Goal: Information Seeking & Learning: Learn about a topic

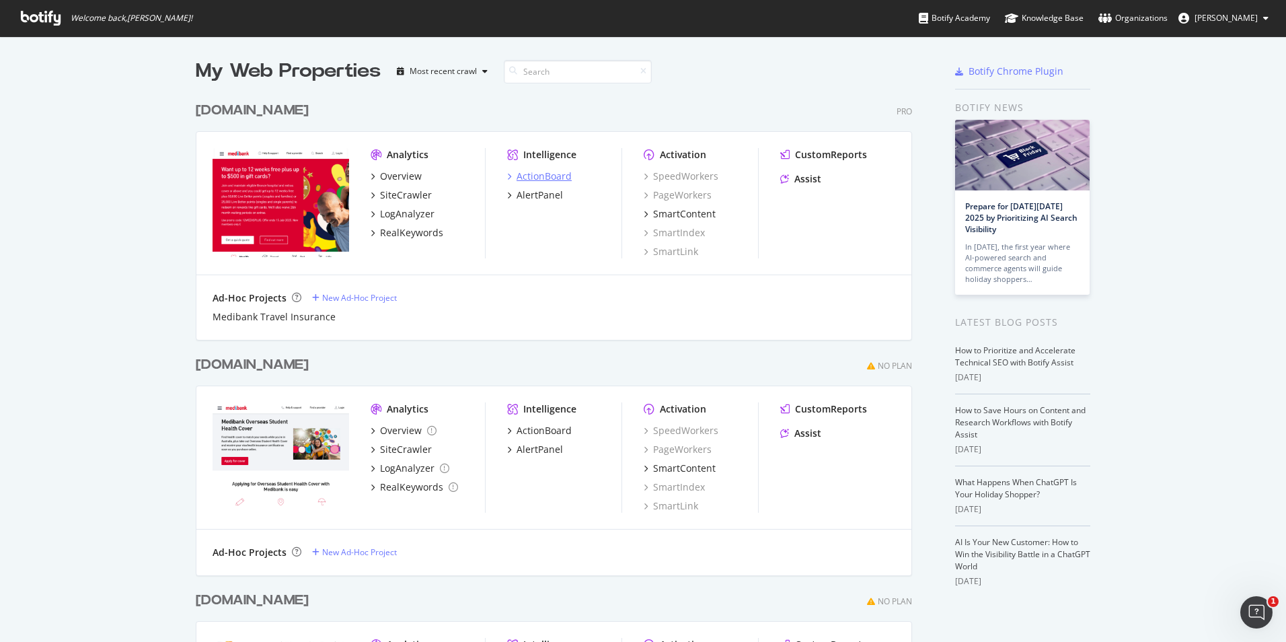
click at [548, 177] on div "ActionBoard" at bounding box center [544, 176] width 55 height 13
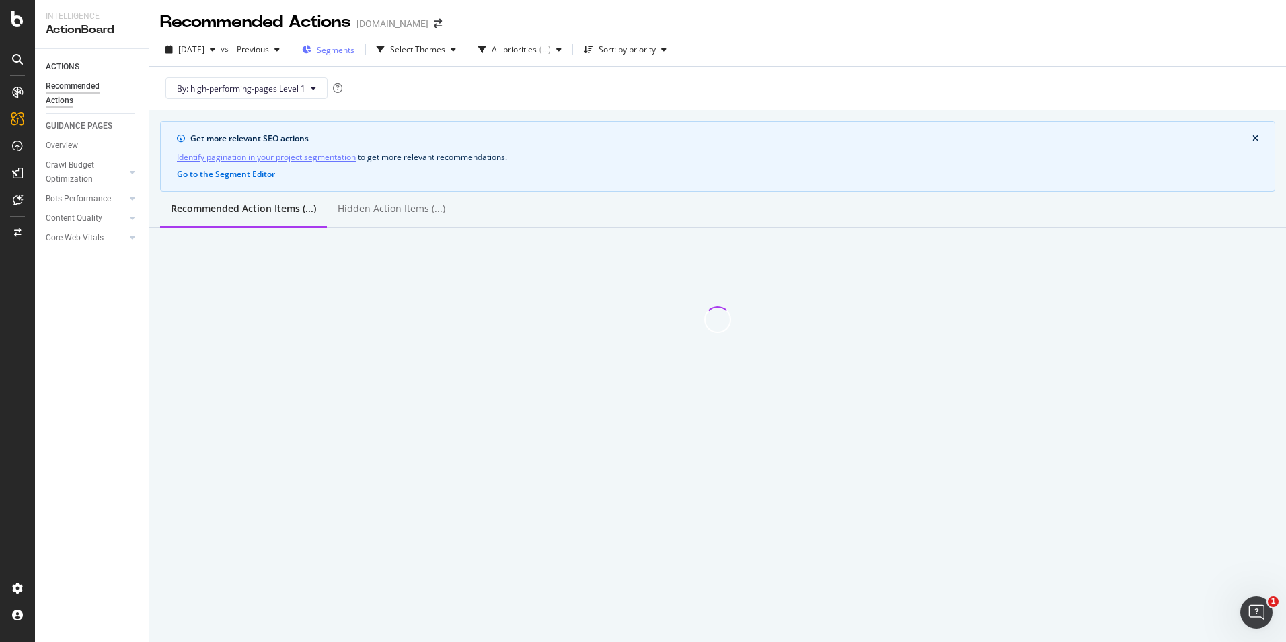
click at [355, 55] on span "Segments" at bounding box center [336, 49] width 38 height 11
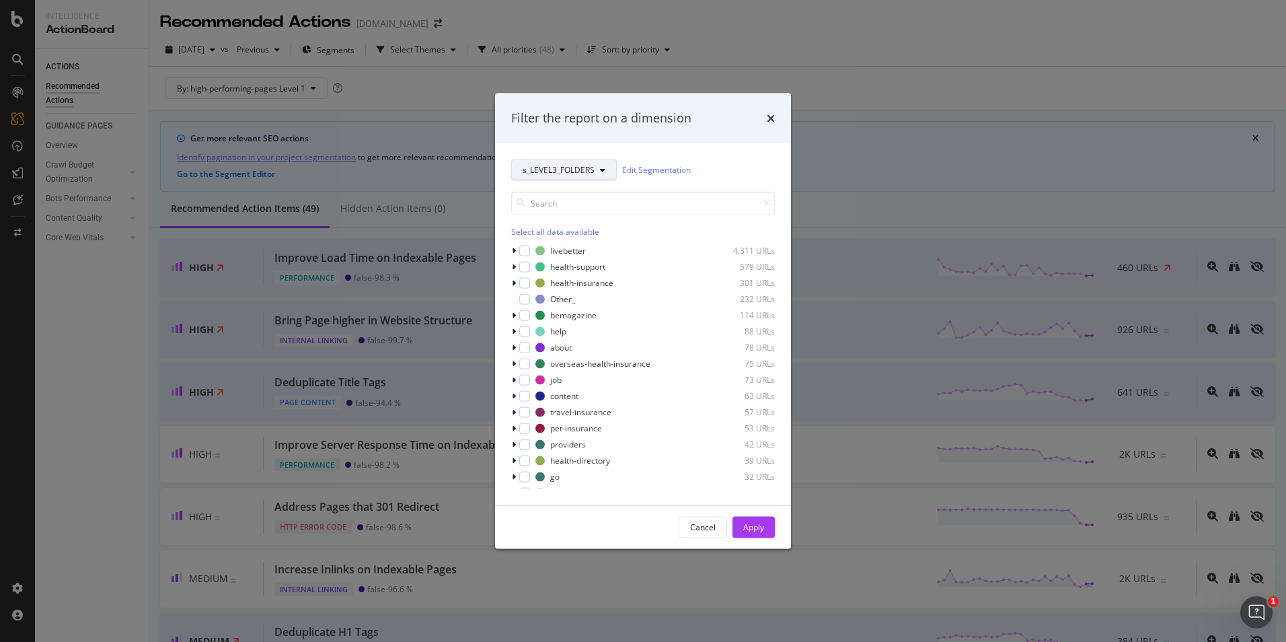
click at [574, 166] on span "s_LEVEL3_FOLDERS" at bounding box center [559, 169] width 72 height 11
drag, startPoint x: 577, startPoint y: 242, endPoint x: 567, endPoint y: 220, distance: 23.5
click at [567, 220] on div "SEGMENTS high-performing-pages Pagetype s_LEVEL3_FOLDERS s_SUBDOMAINS s_Mobile_…" at bounding box center [569, 353] width 114 height 345
click at [567, 220] on span "high-performing-pages" at bounding box center [569, 218] width 92 height 12
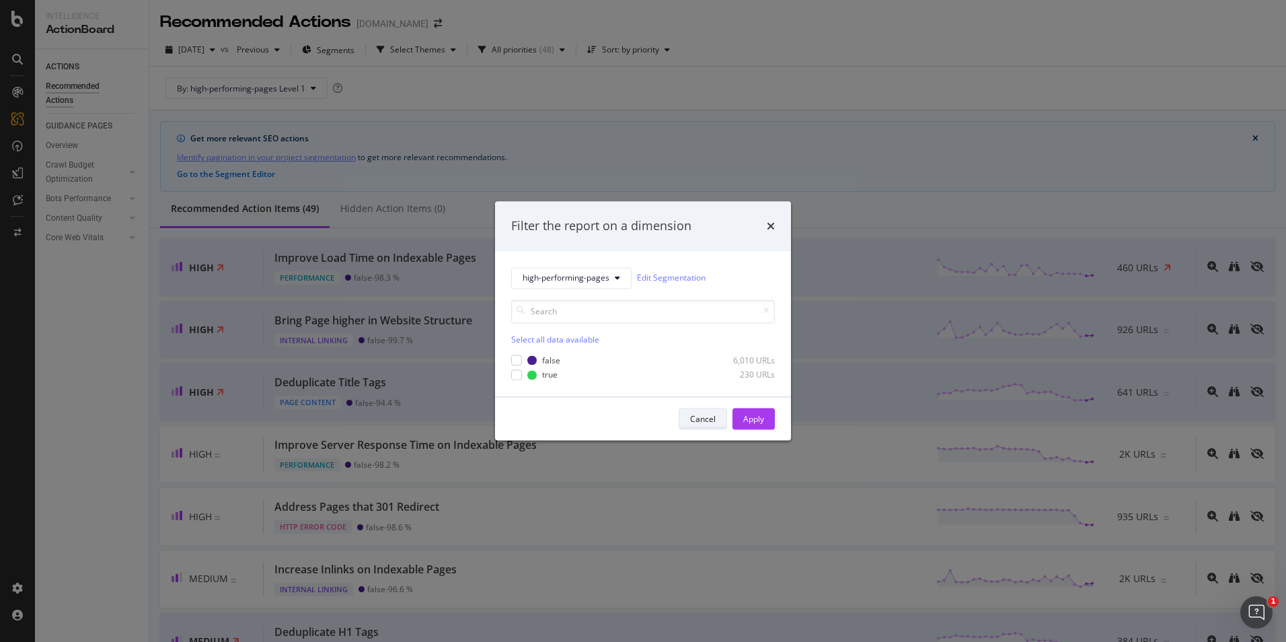
click at [711, 410] on div "Cancel" at bounding box center [703, 419] width 26 height 19
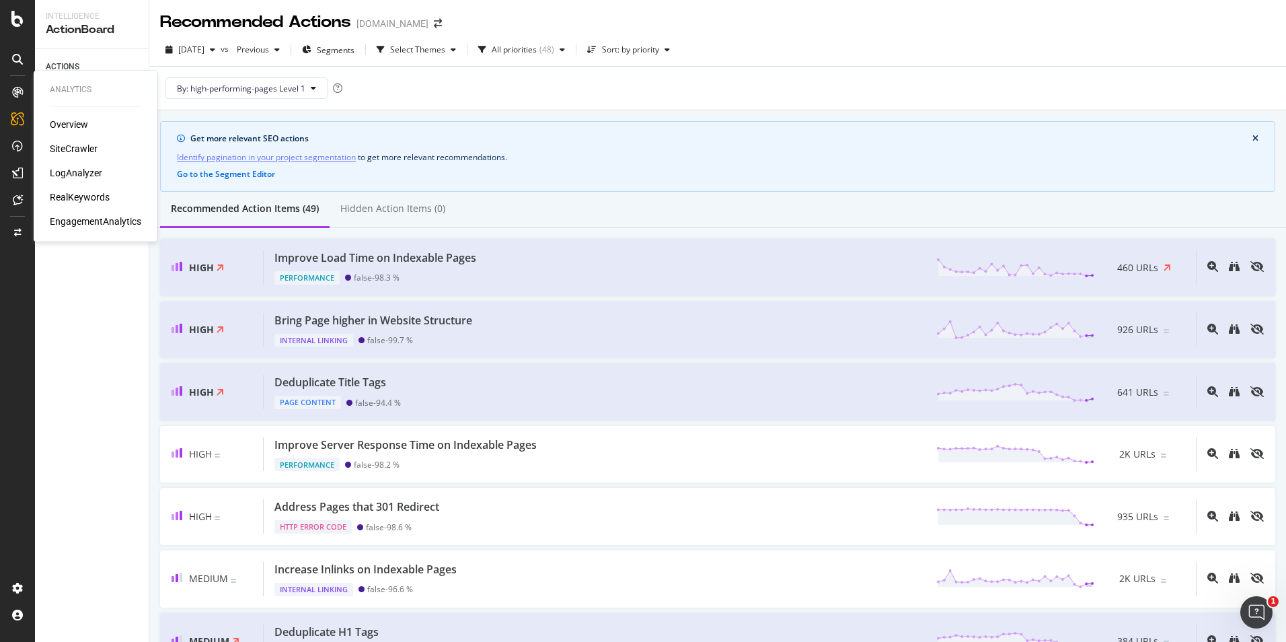
click at [85, 145] on div "SiteCrawler" at bounding box center [74, 148] width 48 height 13
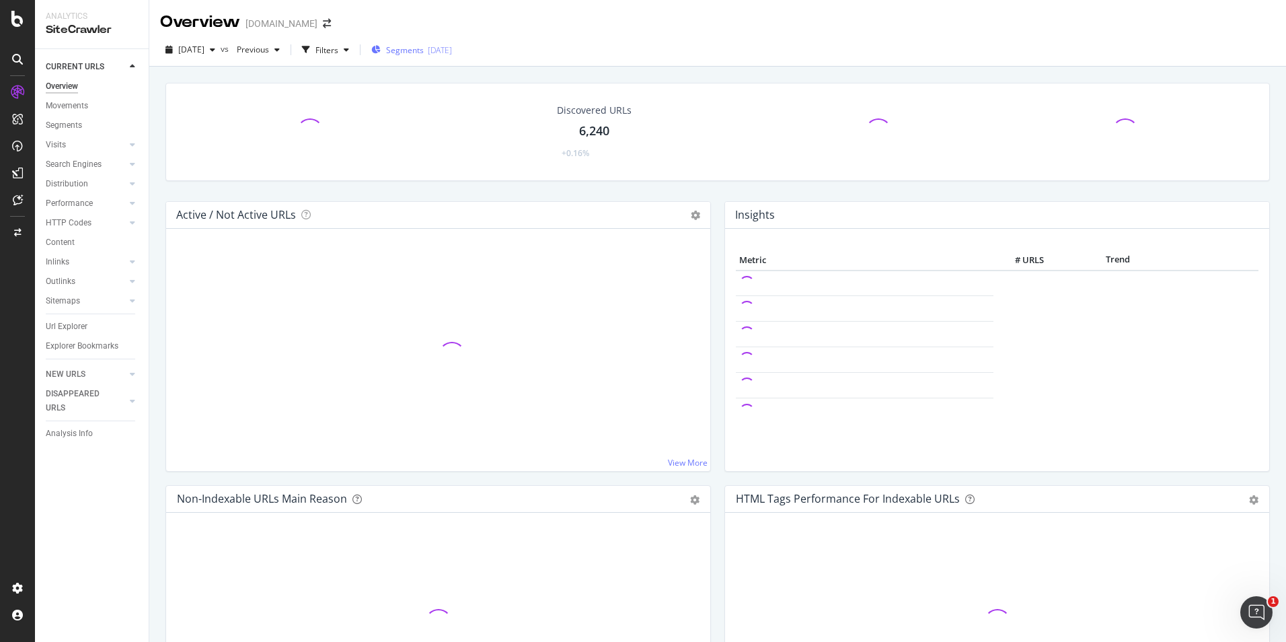
click at [424, 48] on span "Segments" at bounding box center [405, 49] width 38 height 11
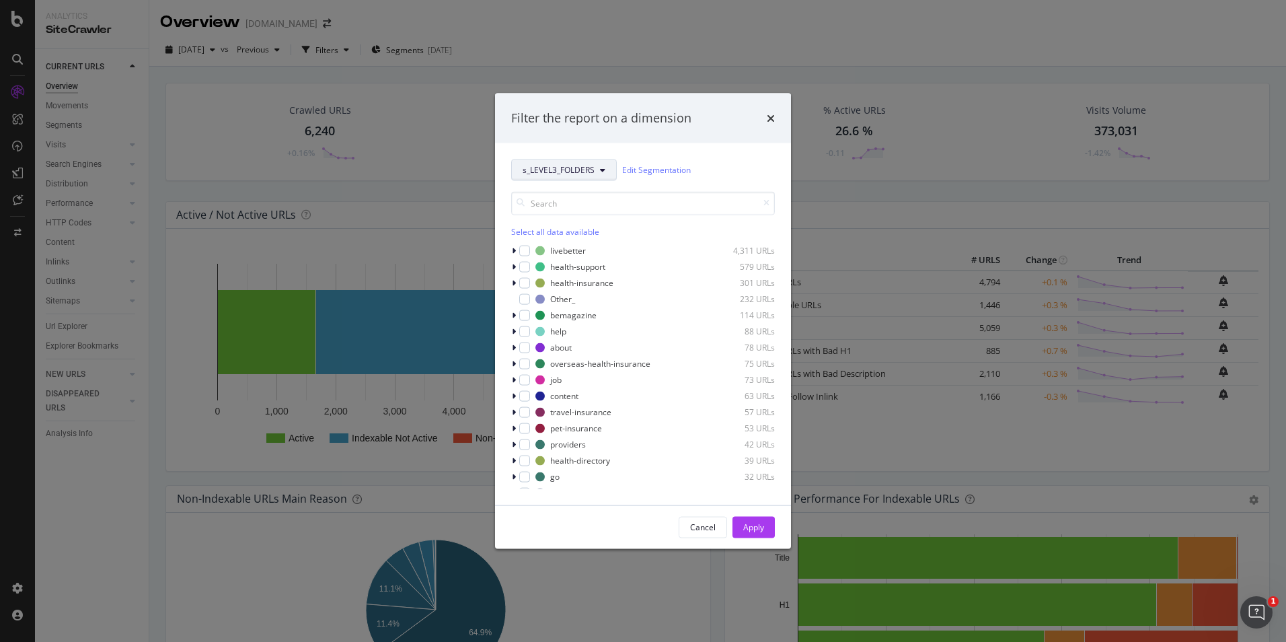
click at [554, 178] on button "s_LEVEL3_FOLDERS" at bounding box center [564, 170] width 106 height 22
click at [550, 222] on span "high-performing-pages" at bounding box center [569, 218] width 92 height 12
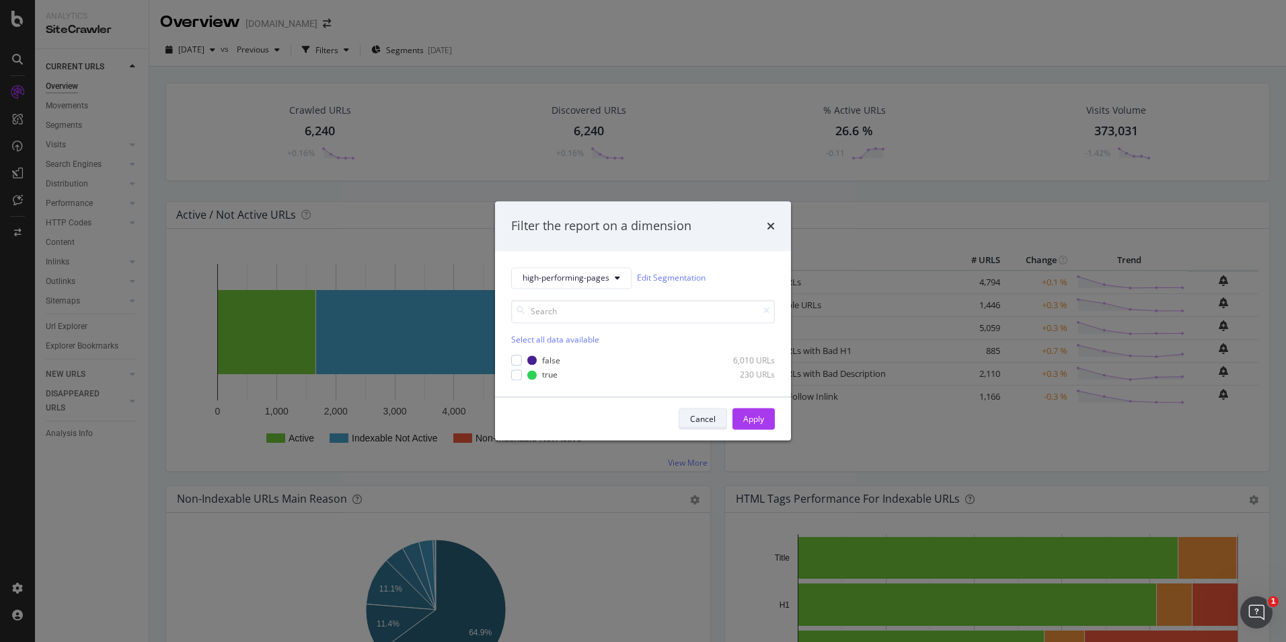
click at [709, 425] on div "Cancel" at bounding box center [703, 419] width 26 height 19
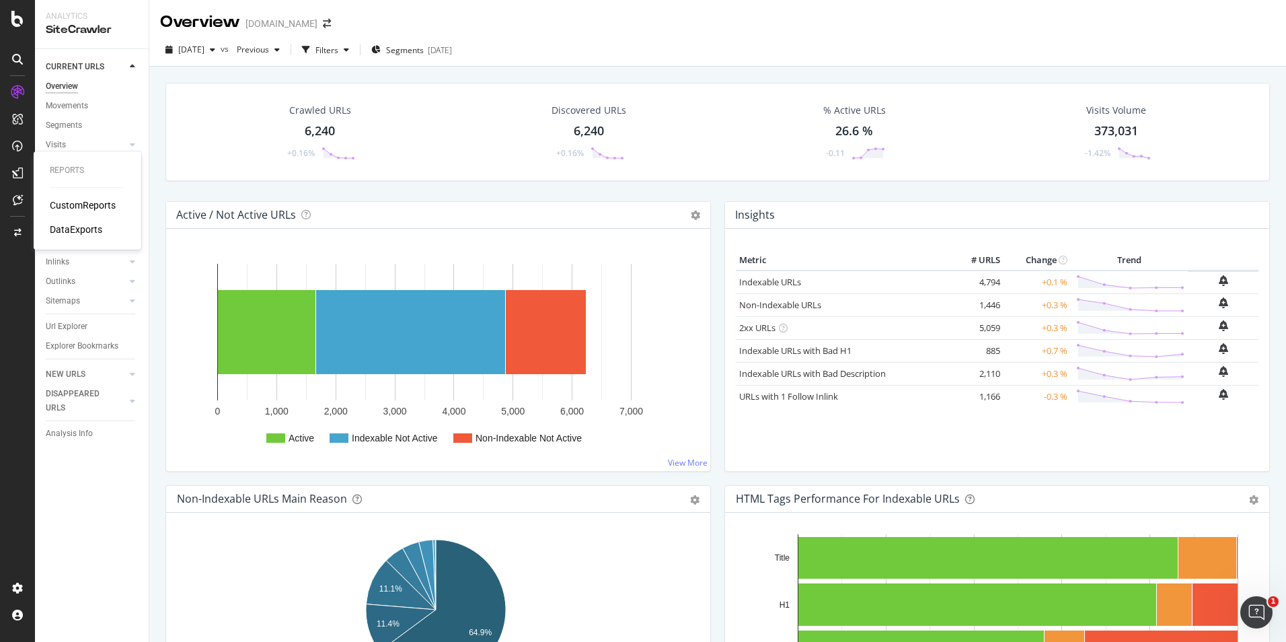
click at [14, 169] on icon at bounding box center [17, 173] width 11 height 11
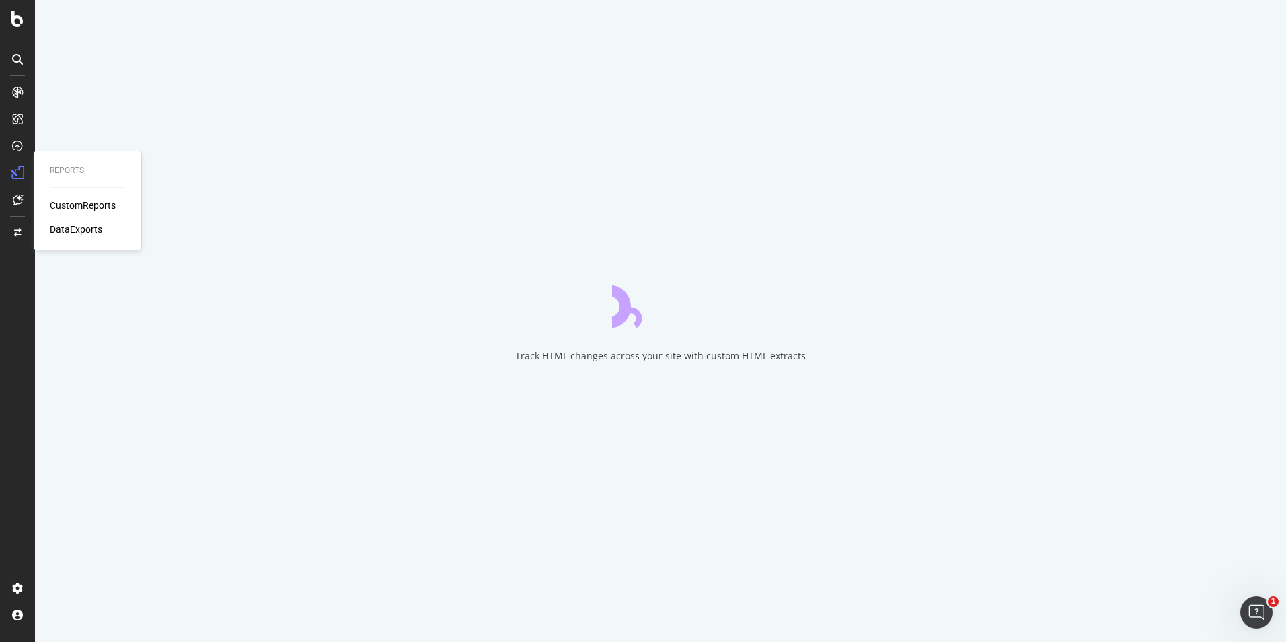
click at [59, 205] on div "CustomReports" at bounding box center [83, 204] width 66 height 13
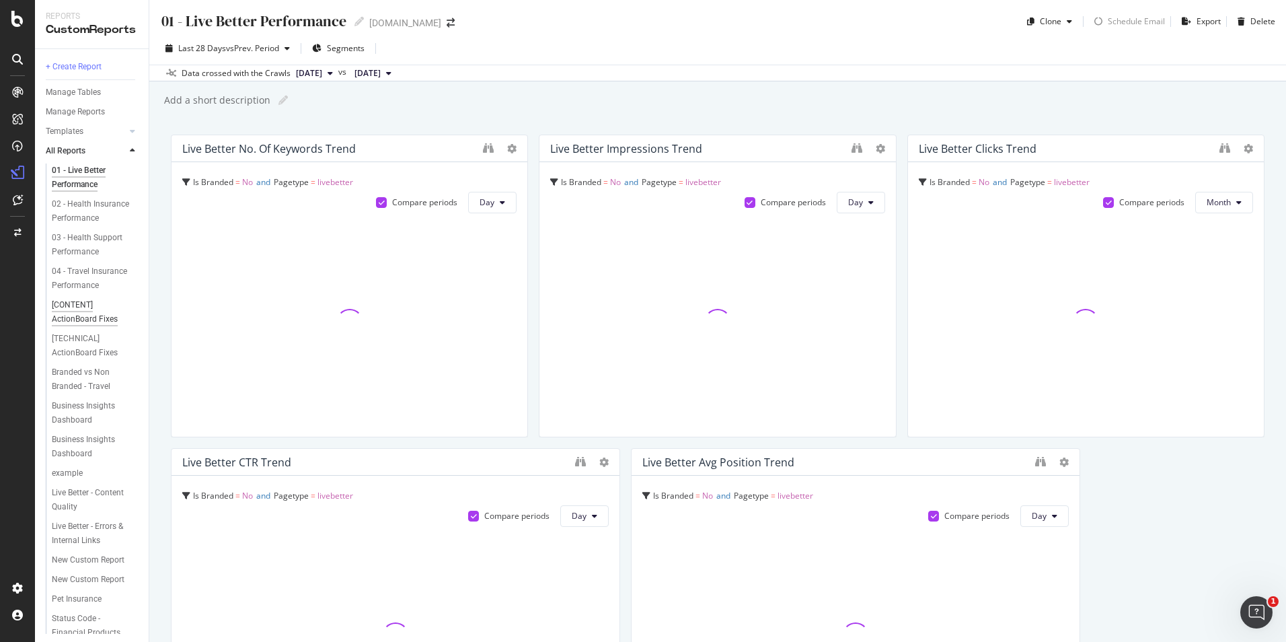
click at [77, 326] on div "[CONTENT] ActionBoard Fixes" at bounding box center [91, 312] width 78 height 28
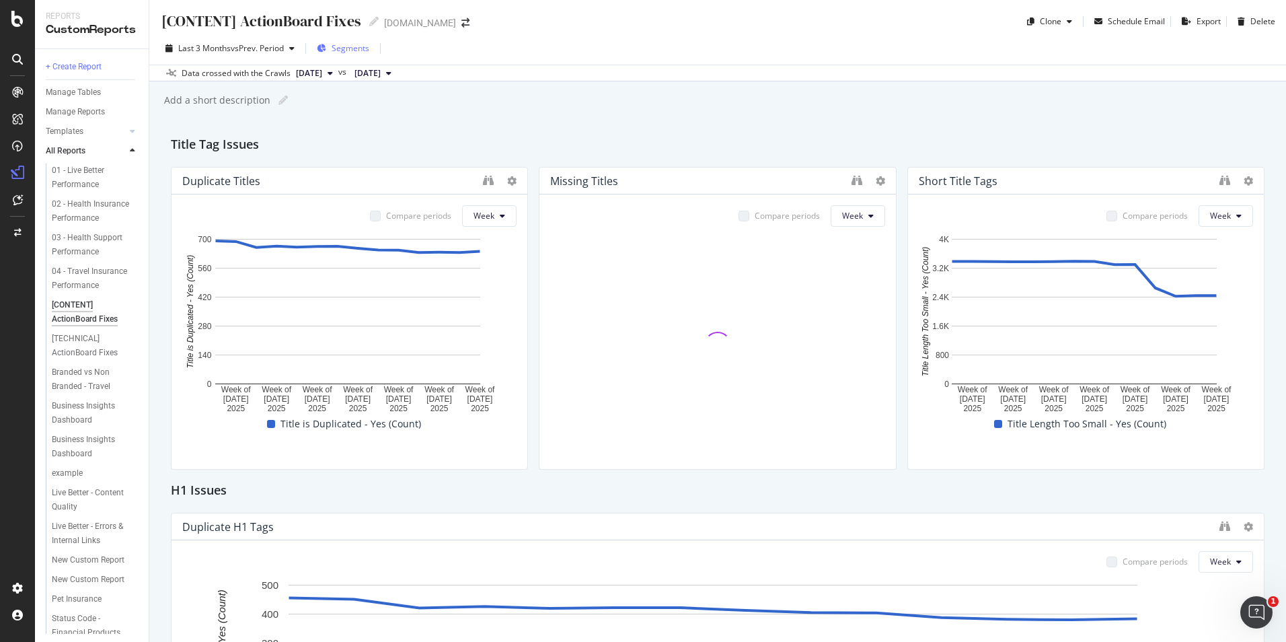
click at [355, 49] on span "Segments" at bounding box center [351, 47] width 38 height 11
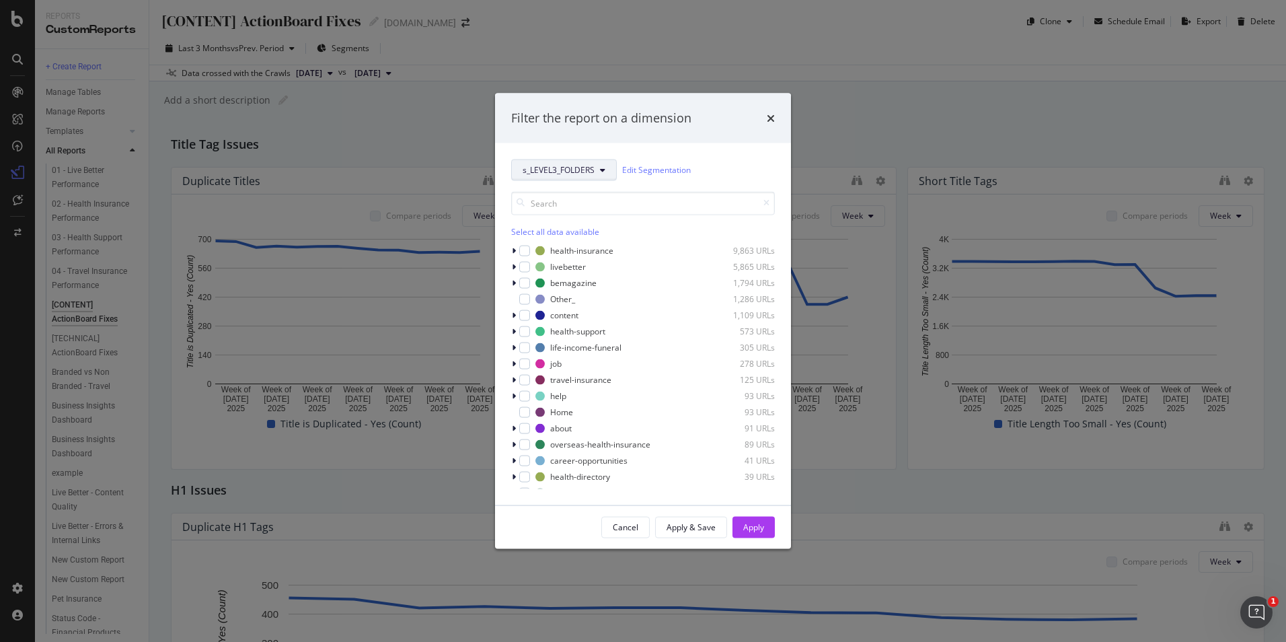
click at [576, 165] on span "s_LEVEL3_FOLDERS" at bounding box center [559, 169] width 72 height 11
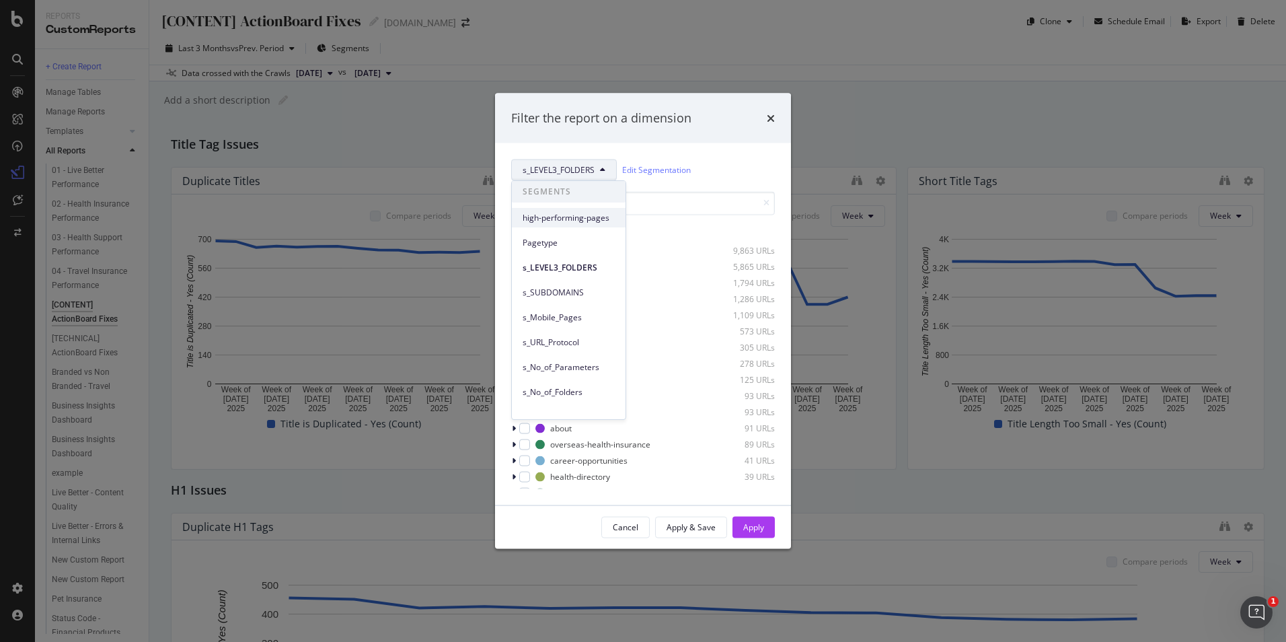
click at [573, 222] on span "high-performing-pages" at bounding box center [569, 218] width 92 height 12
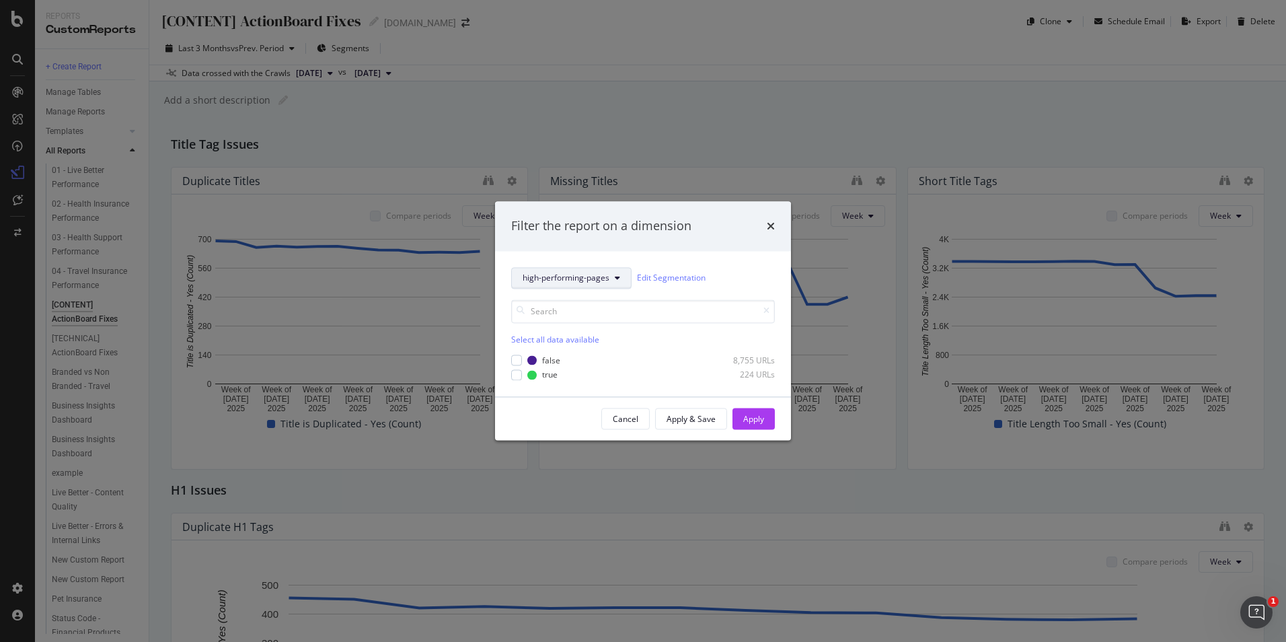
click at [571, 282] on span "high-performing-pages" at bounding box center [566, 277] width 87 height 11
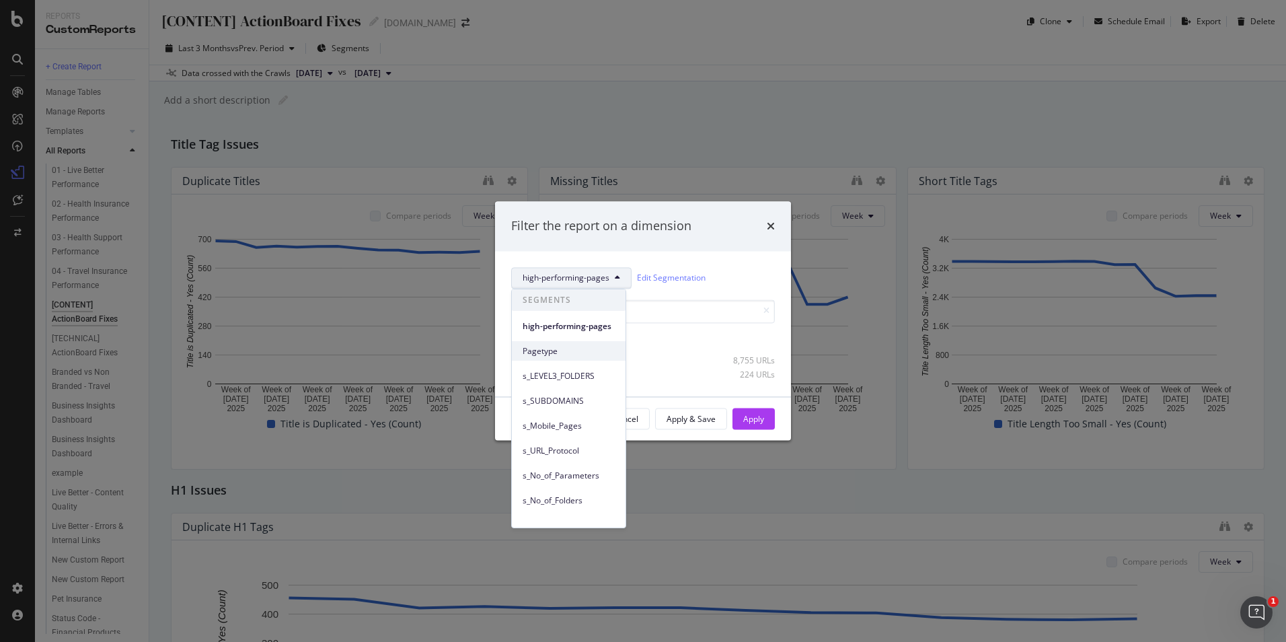
click at [560, 351] on span "Pagetype" at bounding box center [569, 351] width 92 height 12
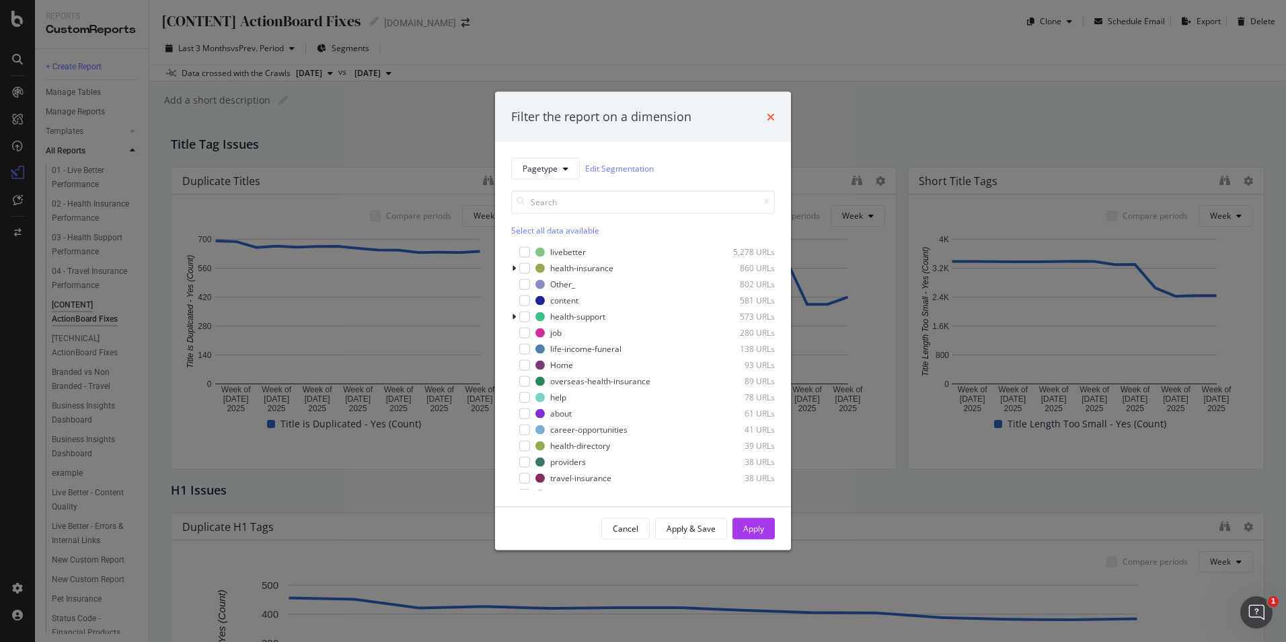
click at [768, 115] on icon "times" at bounding box center [771, 116] width 8 height 11
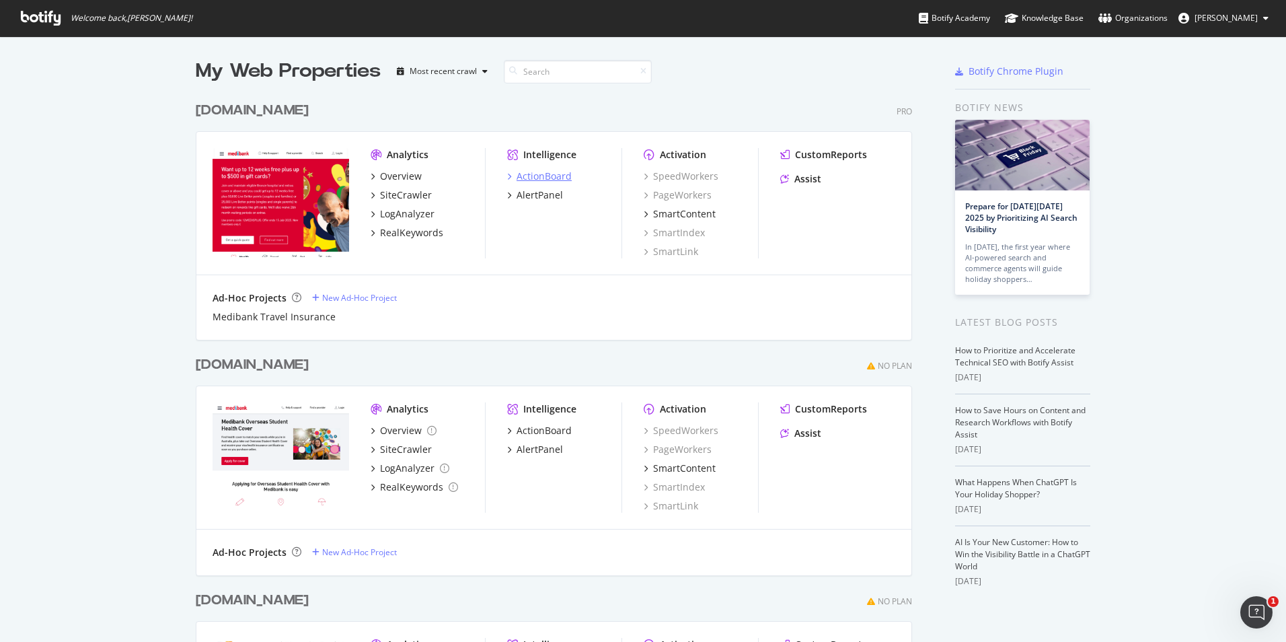
click at [544, 173] on div "ActionBoard" at bounding box center [544, 176] width 55 height 13
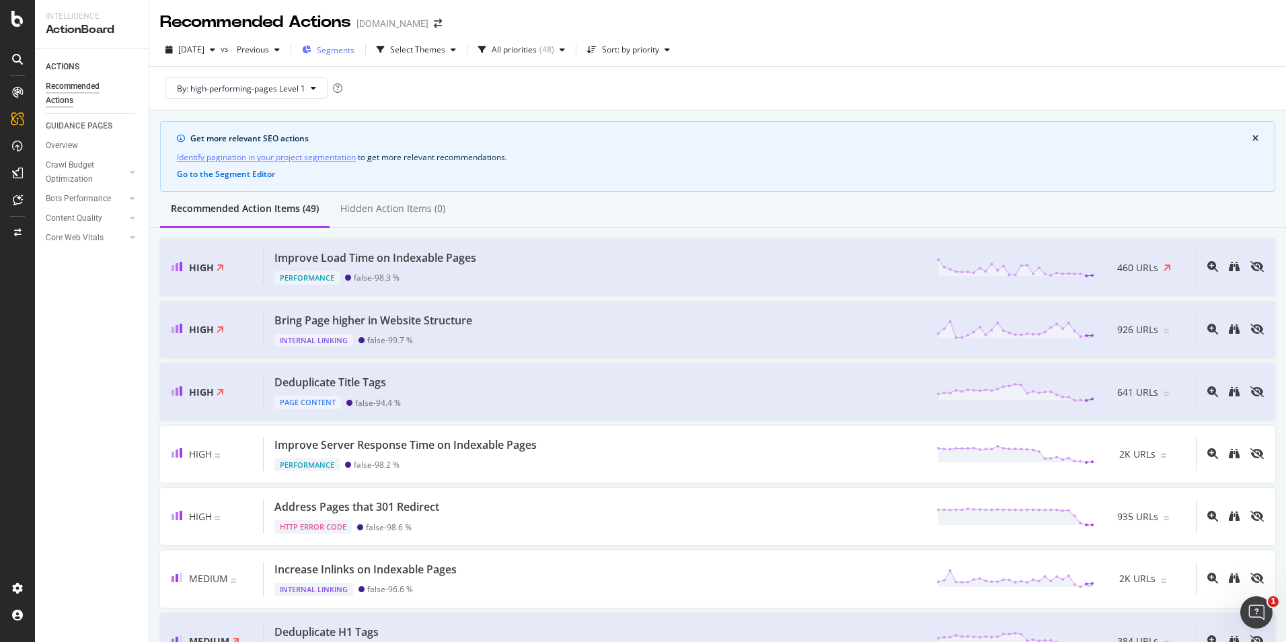
click at [355, 50] on span "Segments" at bounding box center [336, 49] width 38 height 11
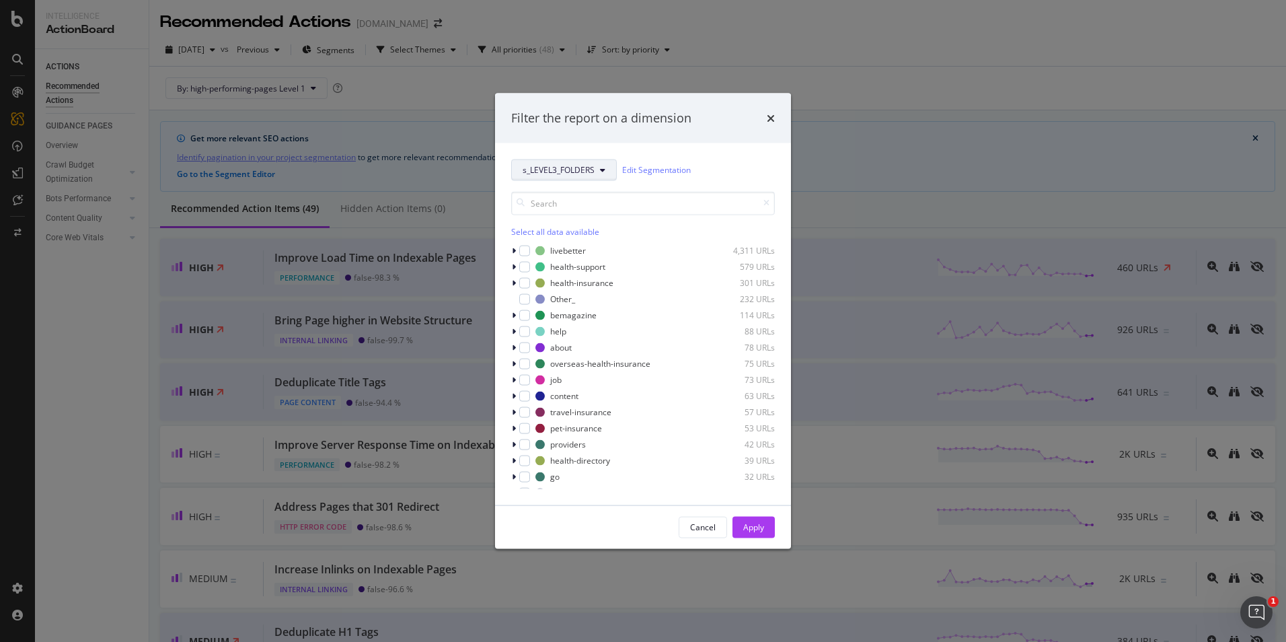
click at [577, 168] on span "s_LEVEL3_FOLDERS" at bounding box center [559, 169] width 72 height 11
click at [584, 222] on span "high-performing-pages" at bounding box center [569, 218] width 92 height 12
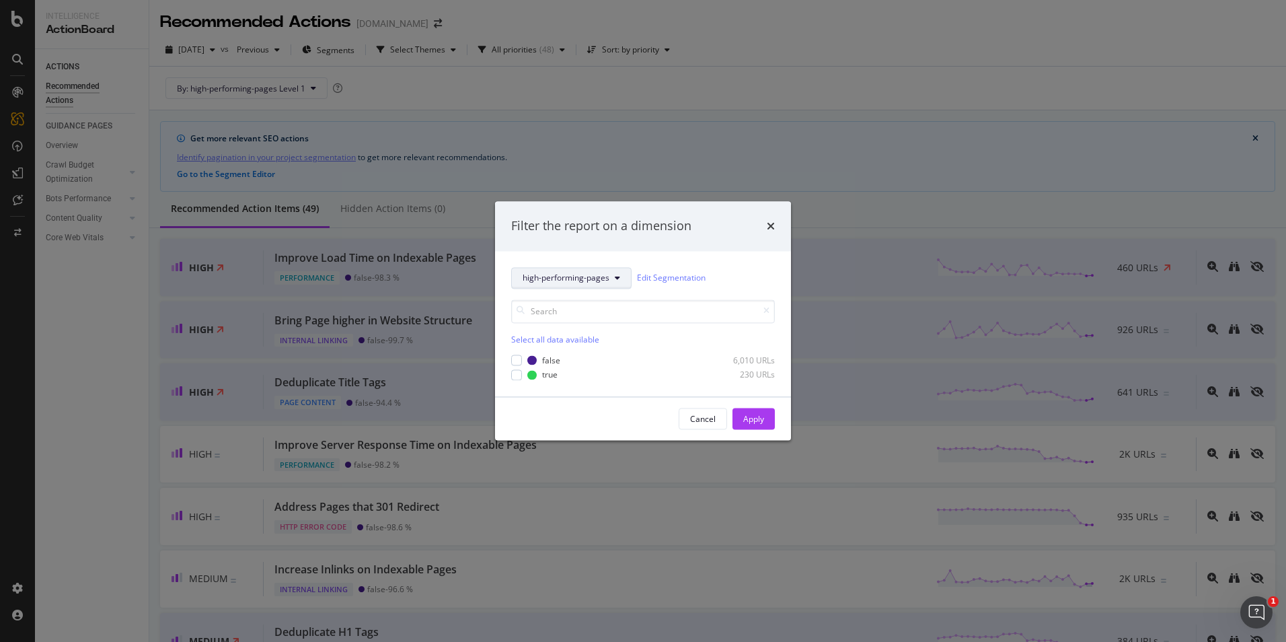
click at [589, 281] on span "high-performing-pages" at bounding box center [566, 277] width 87 height 11
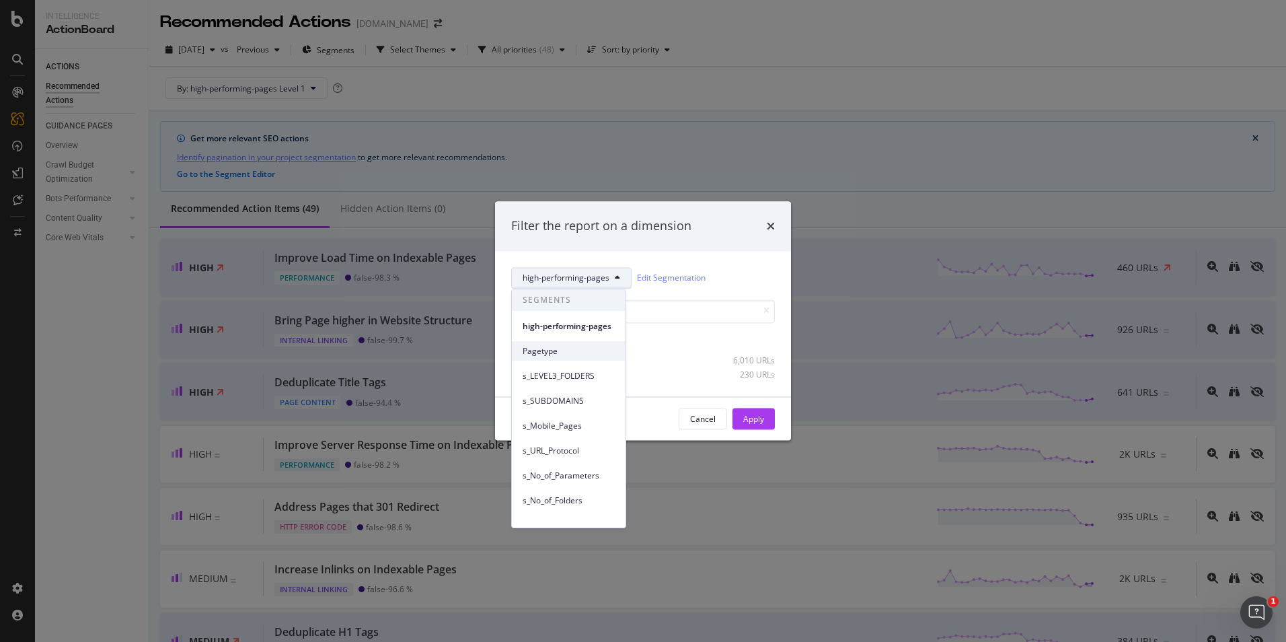
click at [588, 353] on span "Pagetype" at bounding box center [569, 351] width 92 height 12
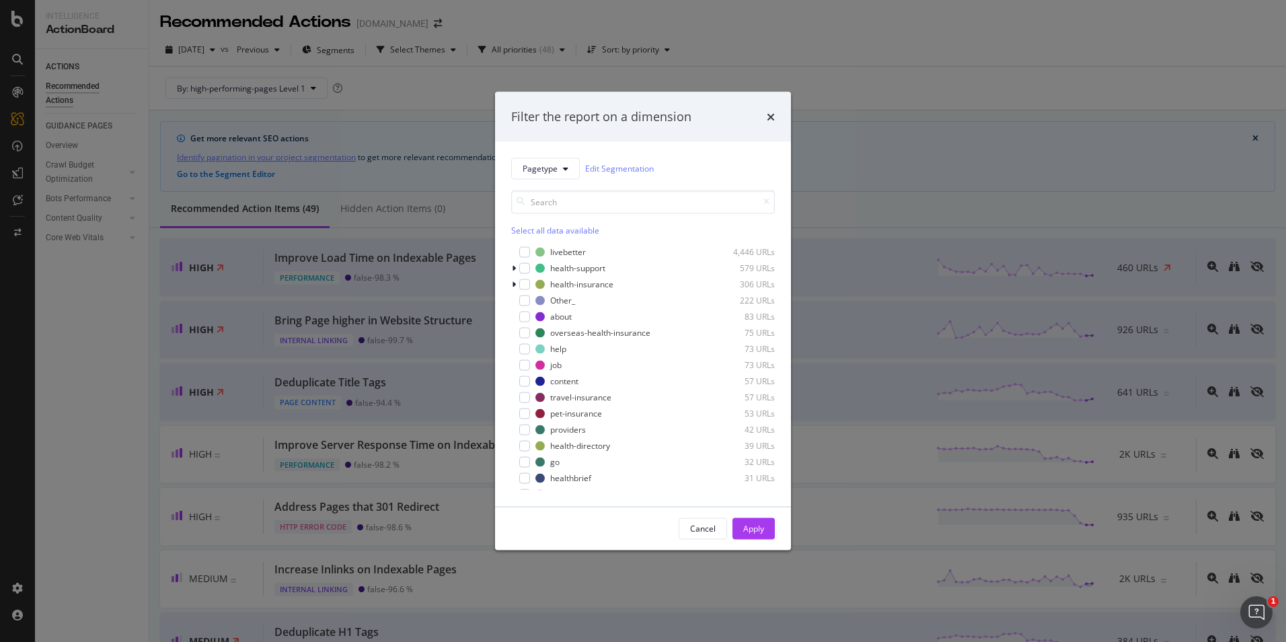
click at [779, 116] on div "Filter the report on a dimension" at bounding box center [643, 117] width 296 height 50
click at [774, 120] on icon "times" at bounding box center [771, 116] width 8 height 11
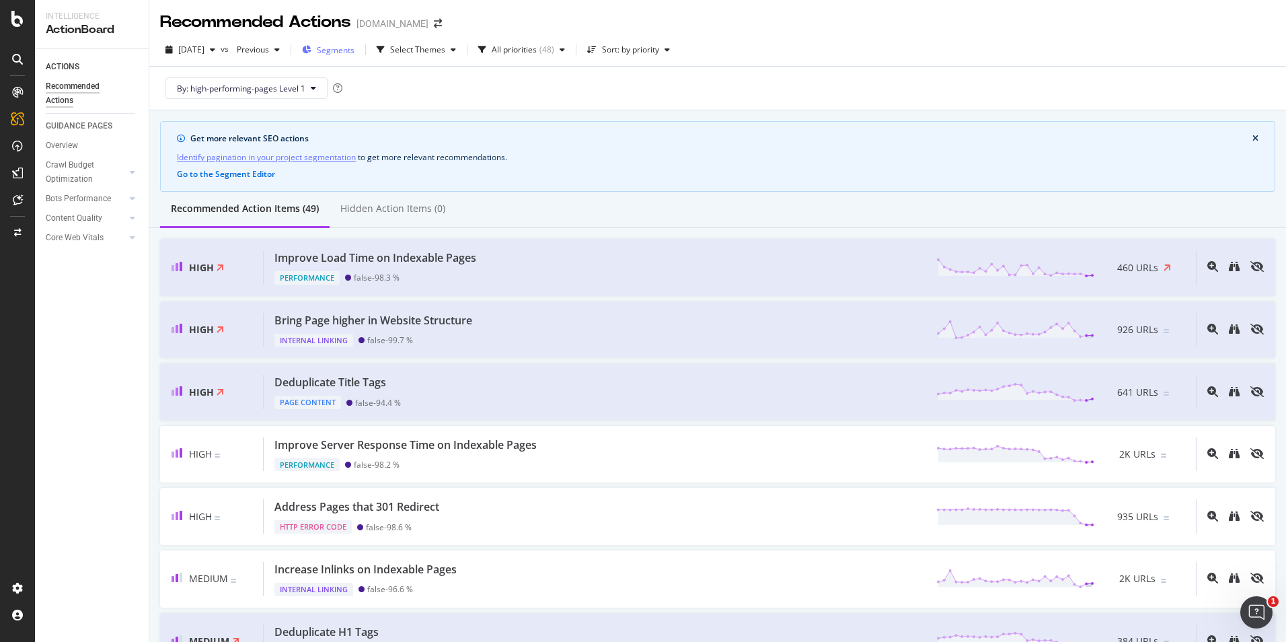
click at [355, 46] on span "Segments" at bounding box center [336, 49] width 38 height 11
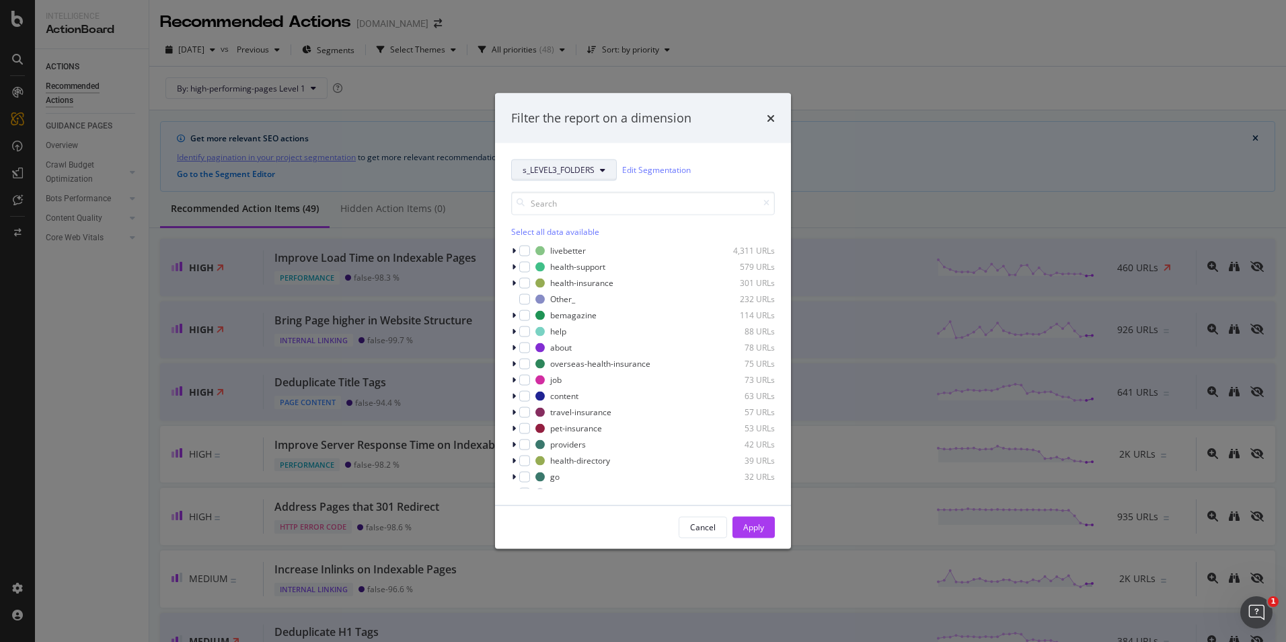
click at [546, 168] on span "s_LEVEL3_FOLDERS" at bounding box center [559, 169] width 72 height 11
click at [547, 220] on span "high-performing-pages" at bounding box center [569, 218] width 92 height 12
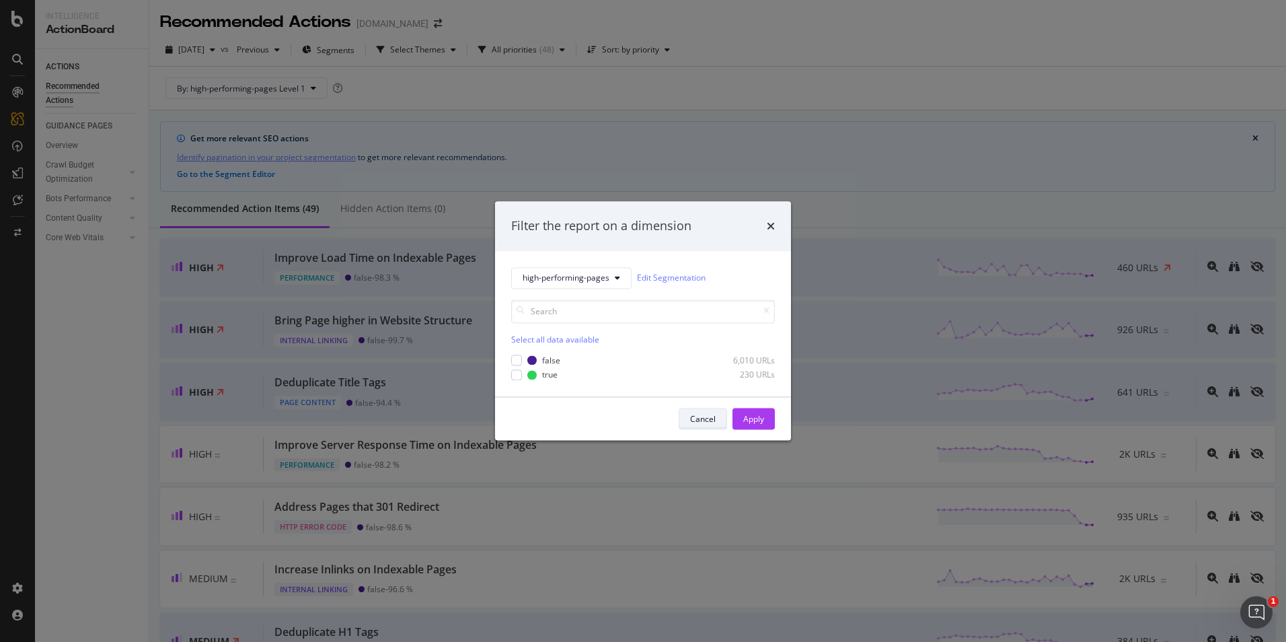
click at [697, 418] on div "Cancel" at bounding box center [703, 418] width 26 height 11
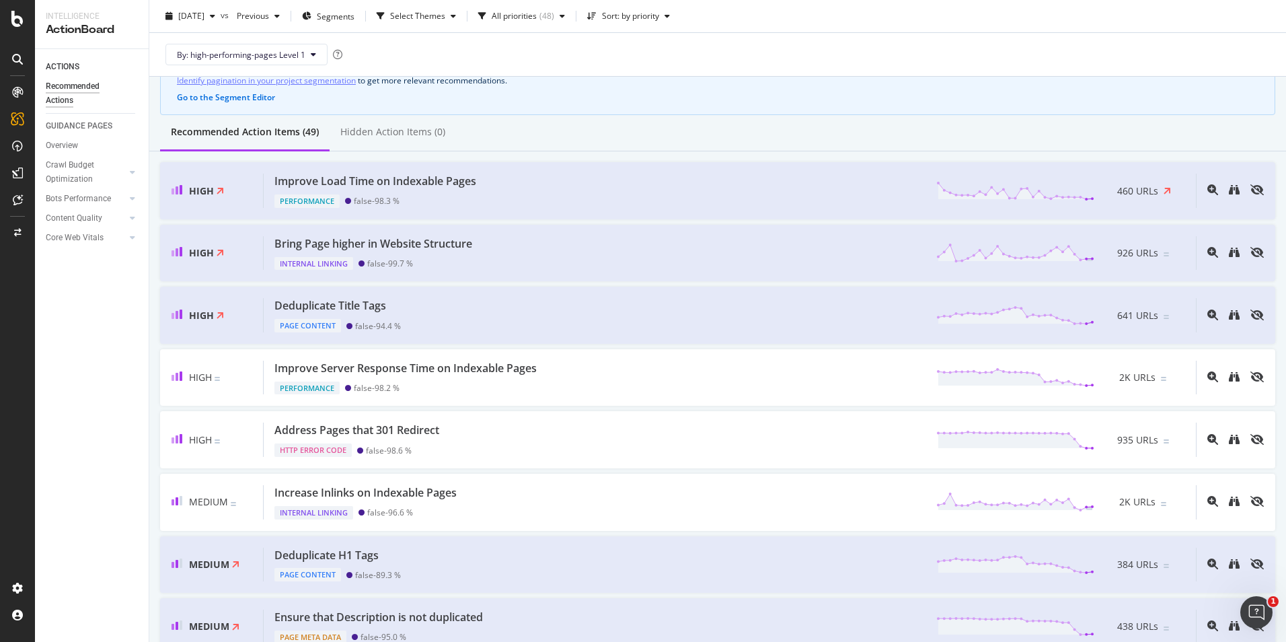
scroll to position [76, 0]
click at [1251, 254] on icon "eye-slash" at bounding box center [1257, 253] width 13 height 11
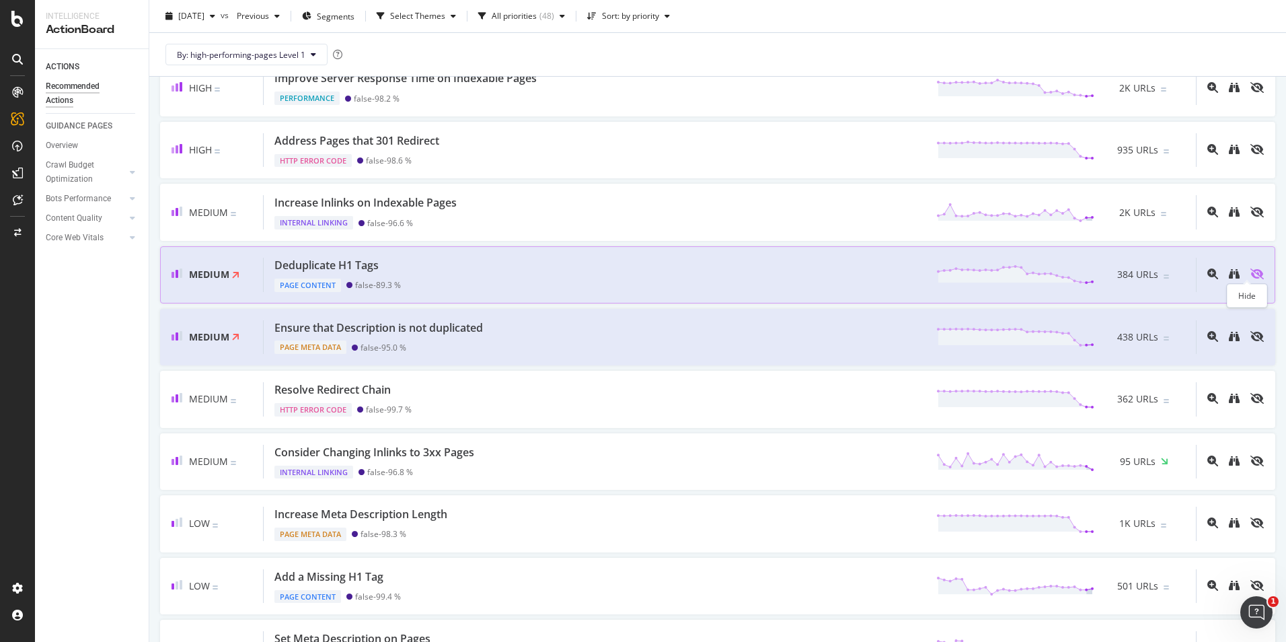
scroll to position [305, 0]
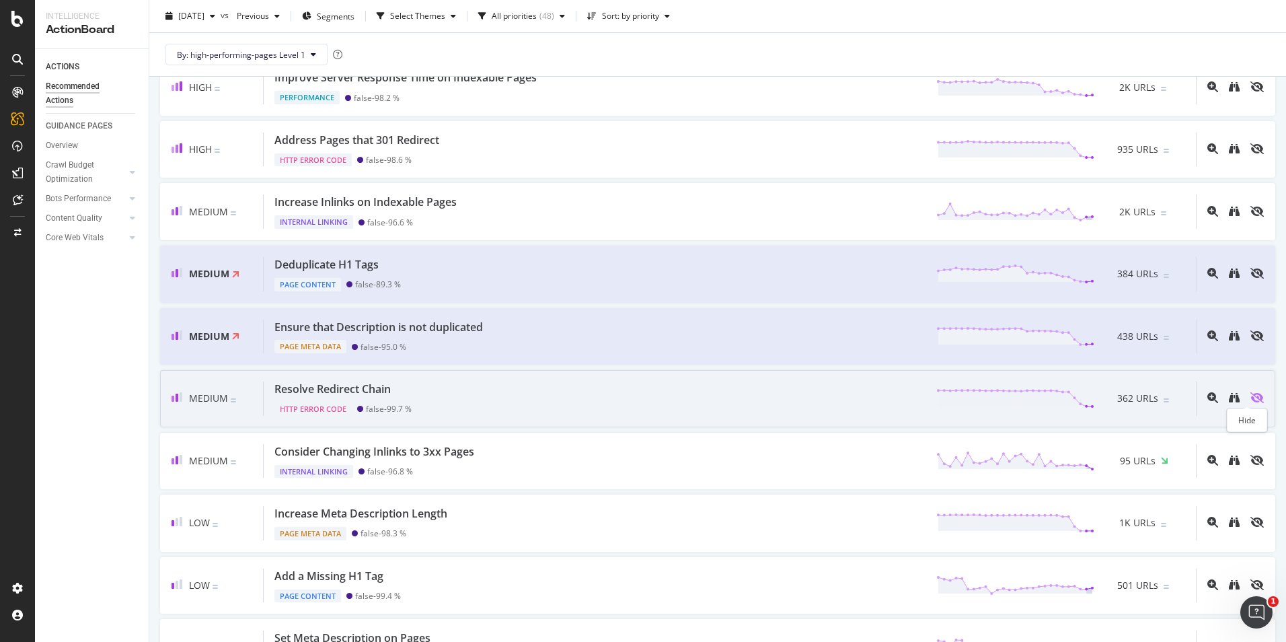
click at [1252, 402] on icon "eye-slash" at bounding box center [1257, 397] width 13 height 11
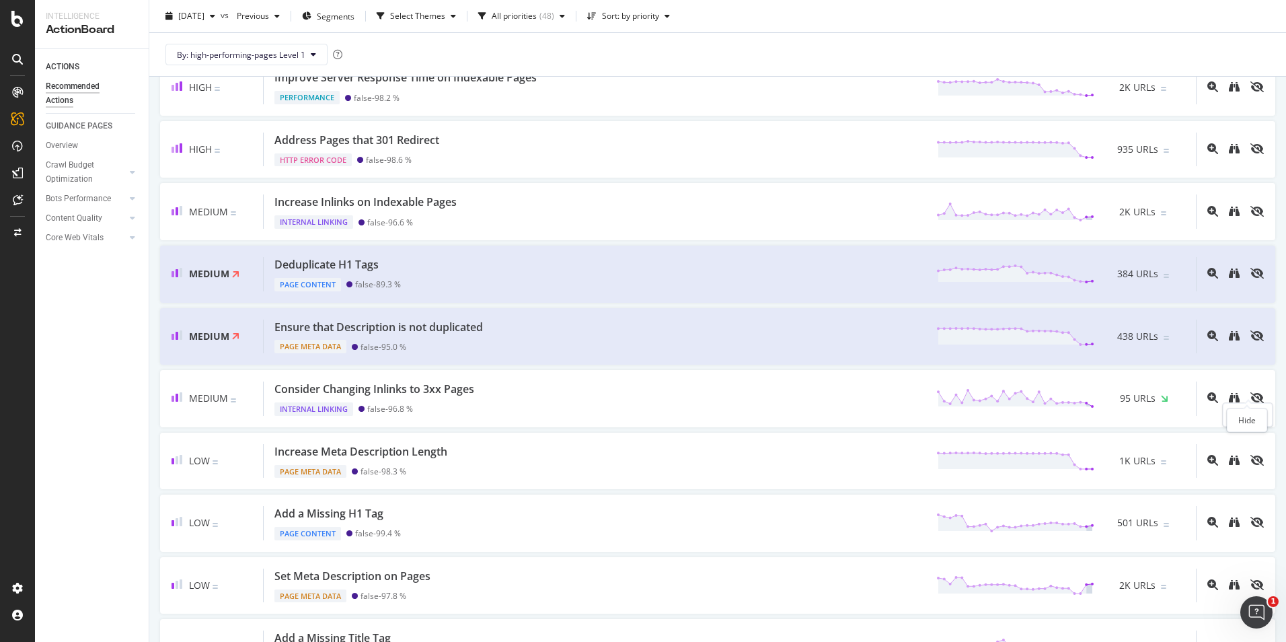
scroll to position [408, 0]
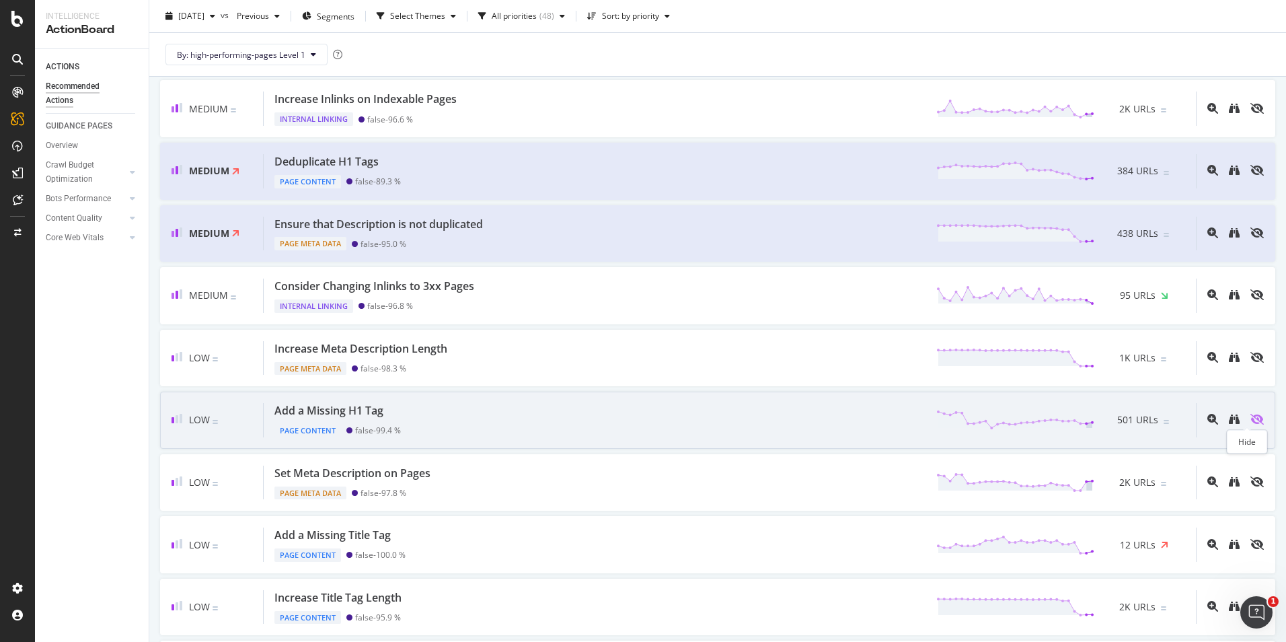
click at [1251, 425] on icon "eye-slash" at bounding box center [1257, 419] width 13 height 11
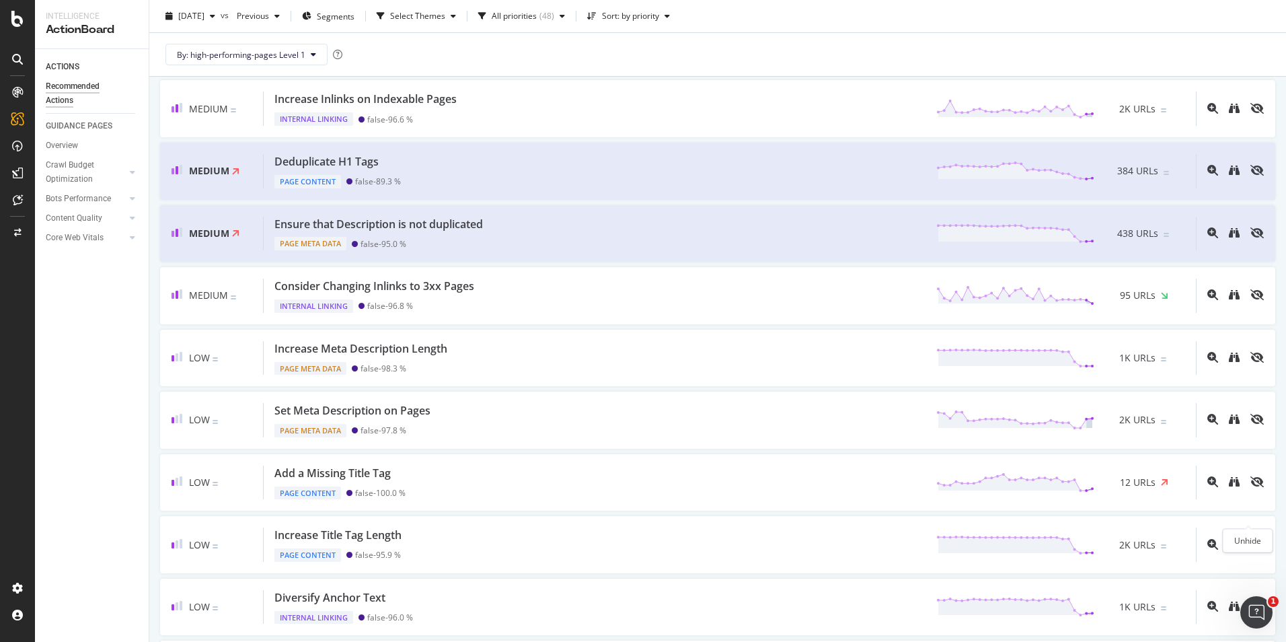
scroll to position [0, 0]
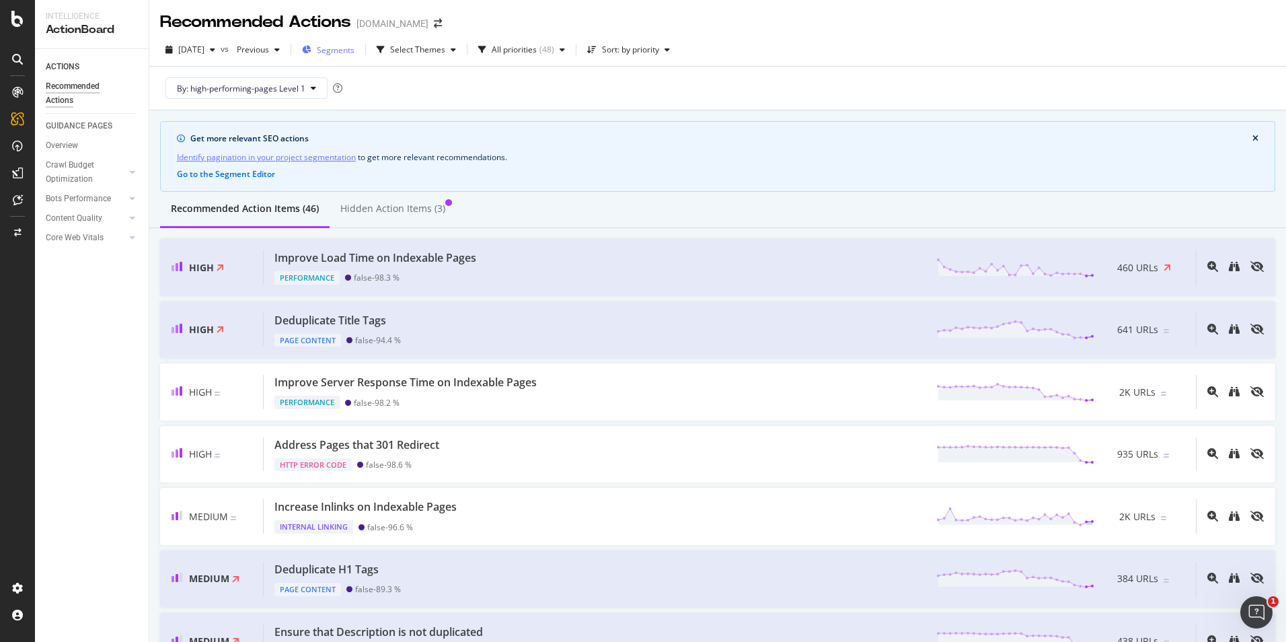
click at [355, 51] on span "Segments" at bounding box center [336, 49] width 38 height 11
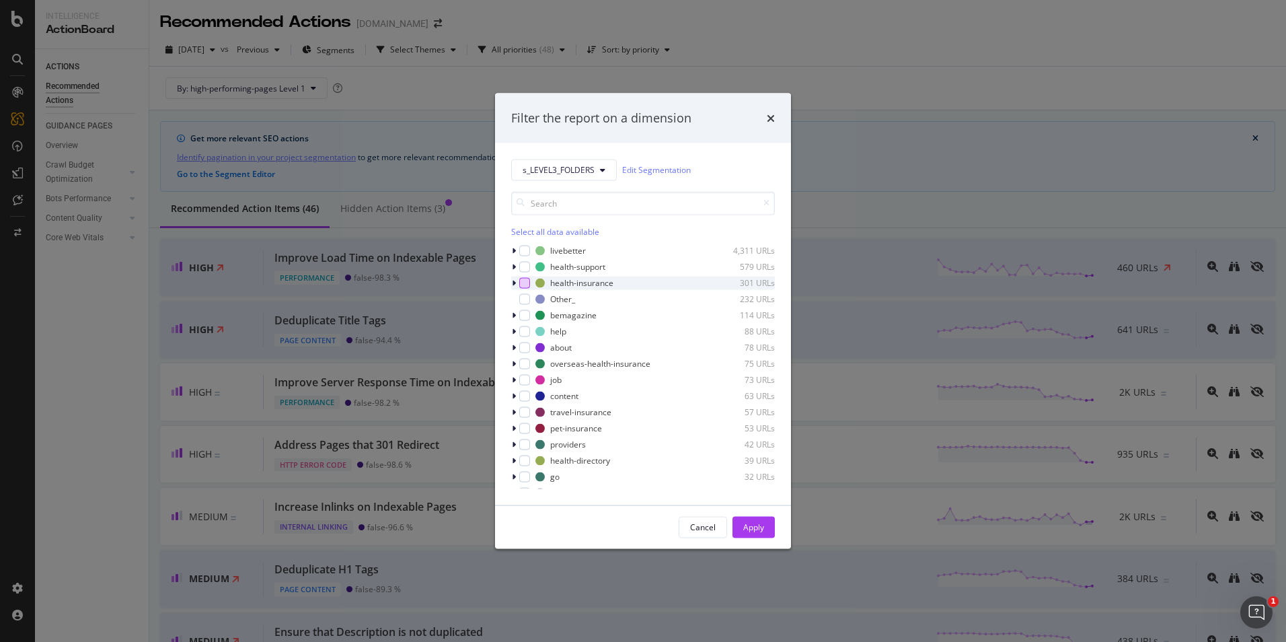
click at [527, 283] on div "modal" at bounding box center [524, 282] width 11 height 11
click at [750, 523] on div "Apply" at bounding box center [753, 526] width 21 height 11
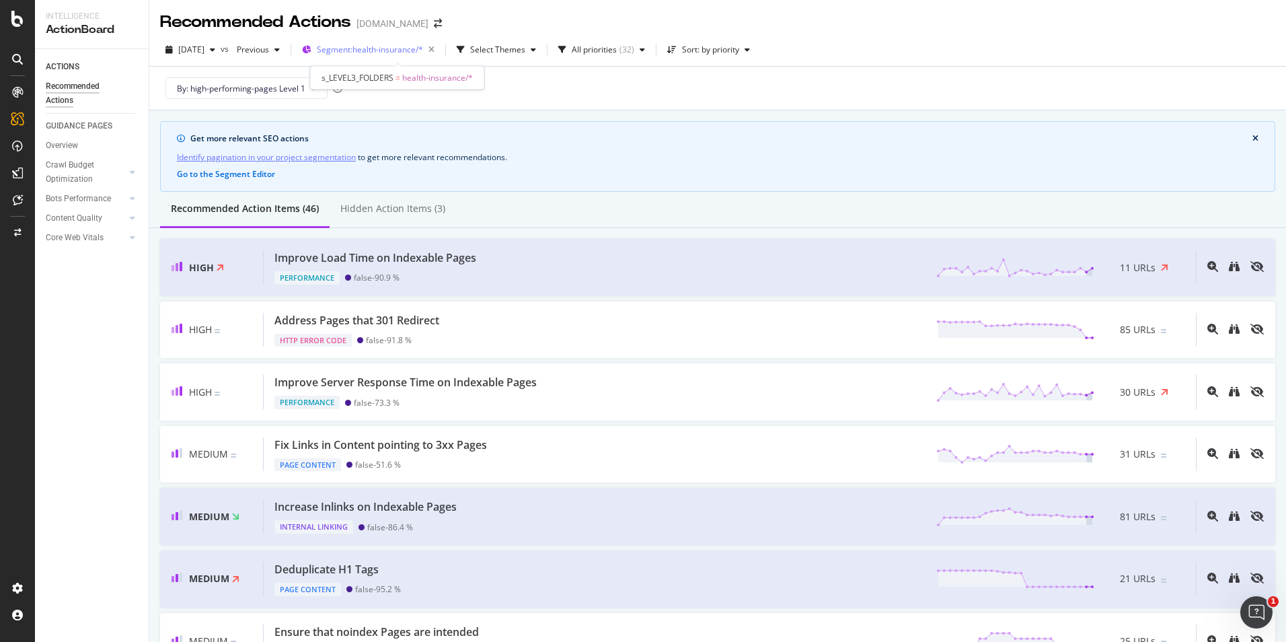
drag, startPoint x: 466, startPoint y: 50, endPoint x: 422, endPoint y: 46, distance: 43.9
click at [422, 46] on div "Segment: health-insurance/*" at bounding box center [378, 49] width 123 height 19
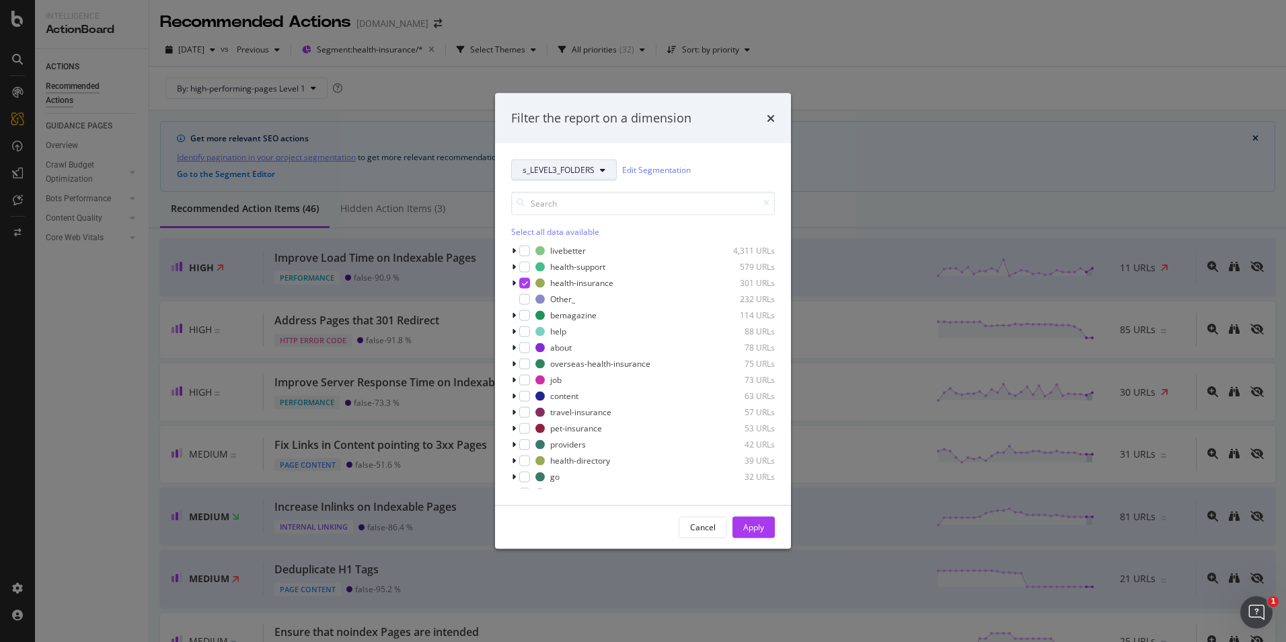
click at [550, 166] on span "s_LEVEL3_FOLDERS" at bounding box center [559, 169] width 72 height 11
click at [557, 223] on span "high-performing-pages" at bounding box center [569, 218] width 92 height 12
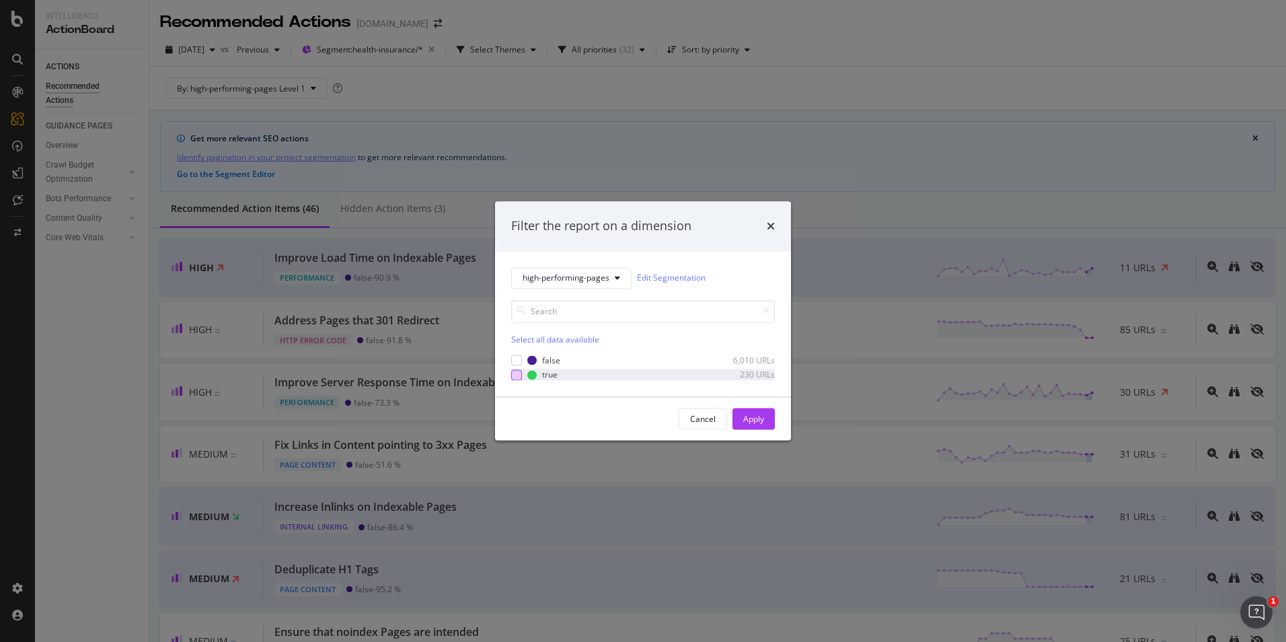
click at [517, 375] on div "modal" at bounding box center [516, 374] width 11 height 11
click at [753, 420] on div "Apply" at bounding box center [753, 418] width 21 height 11
